Goal: Task Accomplishment & Management: Manage account settings

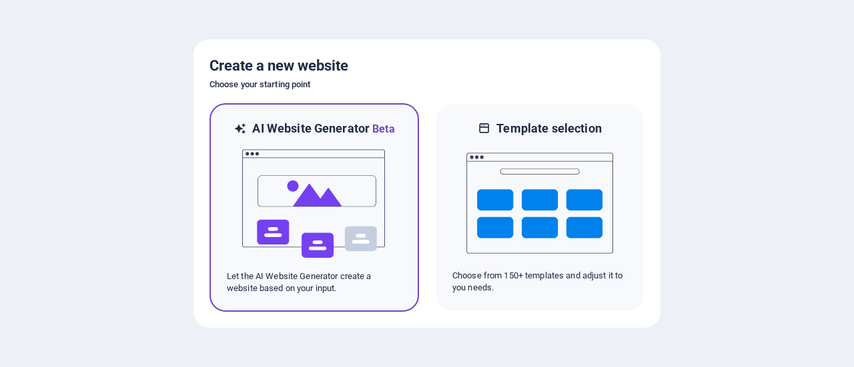
click at [335, 194] on img at bounding box center [314, 203] width 147 height 133
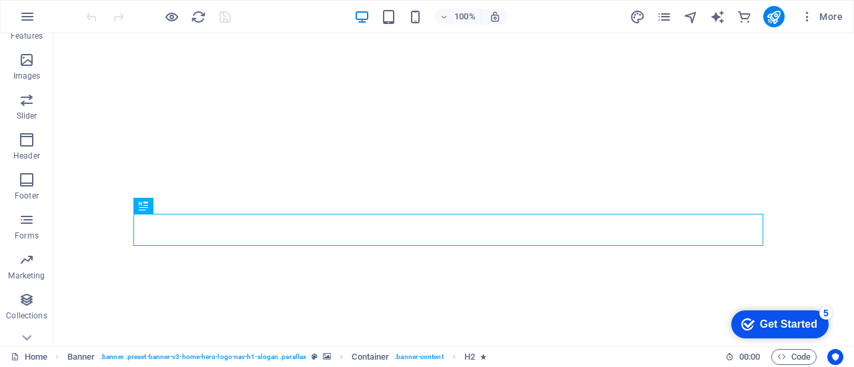
scroll to position [327, 0]
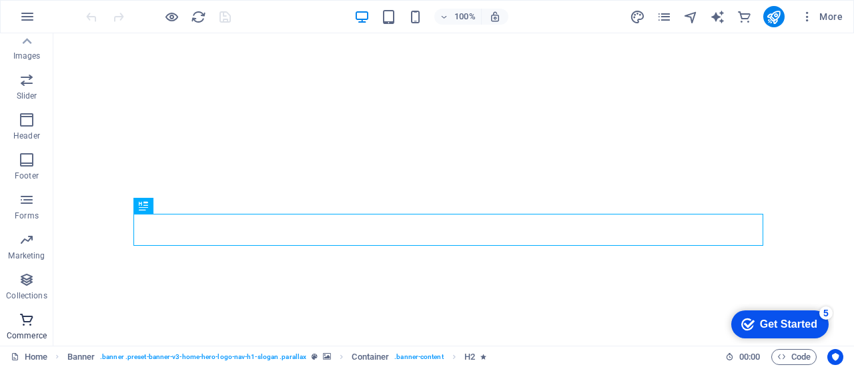
click at [27, 318] on icon "button" at bounding box center [27, 320] width 16 height 16
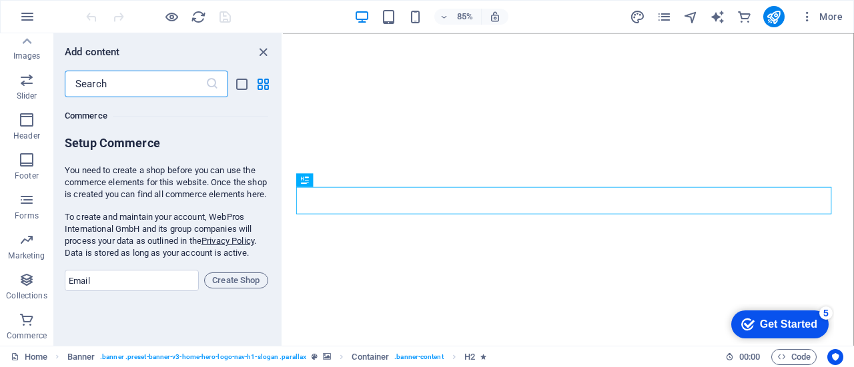
scroll to position [12852, 0]
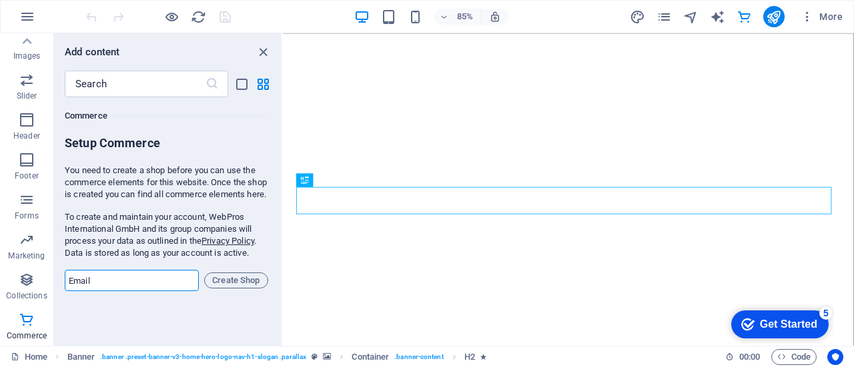
click at [153, 291] on input "email" at bounding box center [132, 280] width 134 height 21
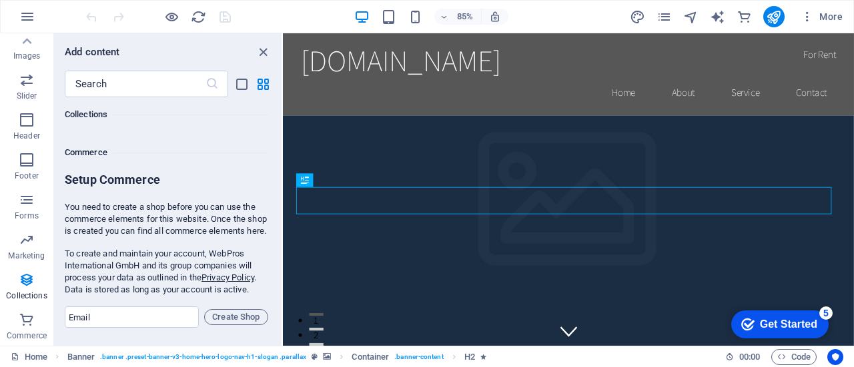
scroll to position [0, 0]
click at [91, 167] on div "Commerce" at bounding box center [166, 152] width 203 height 37
